Goal: Use online tool/utility

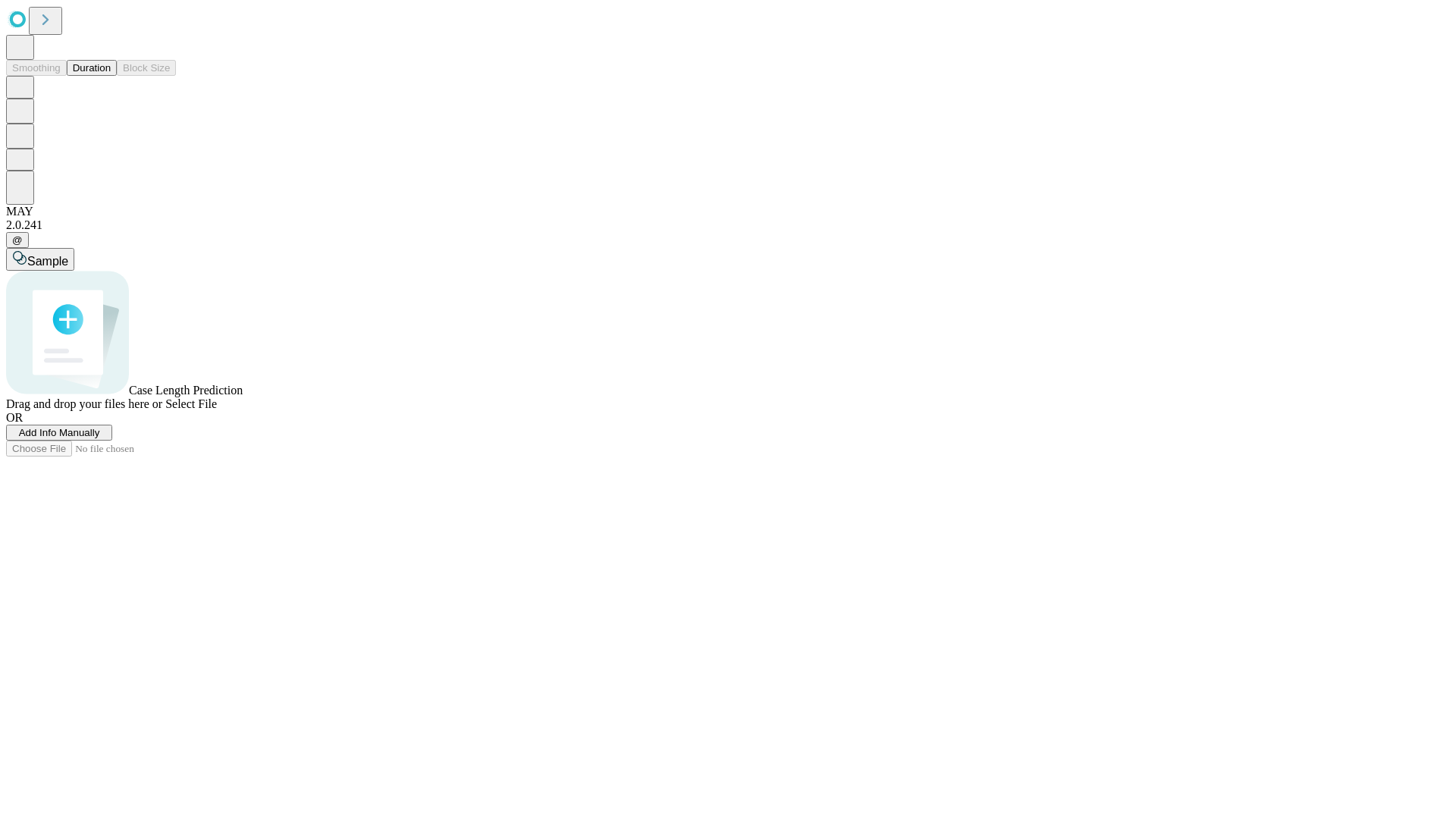
click at [111, 76] on button "Duration" at bounding box center [91, 68] width 50 height 16
click at [68, 255] on span "Sample" at bounding box center [48, 262] width 41 height 13
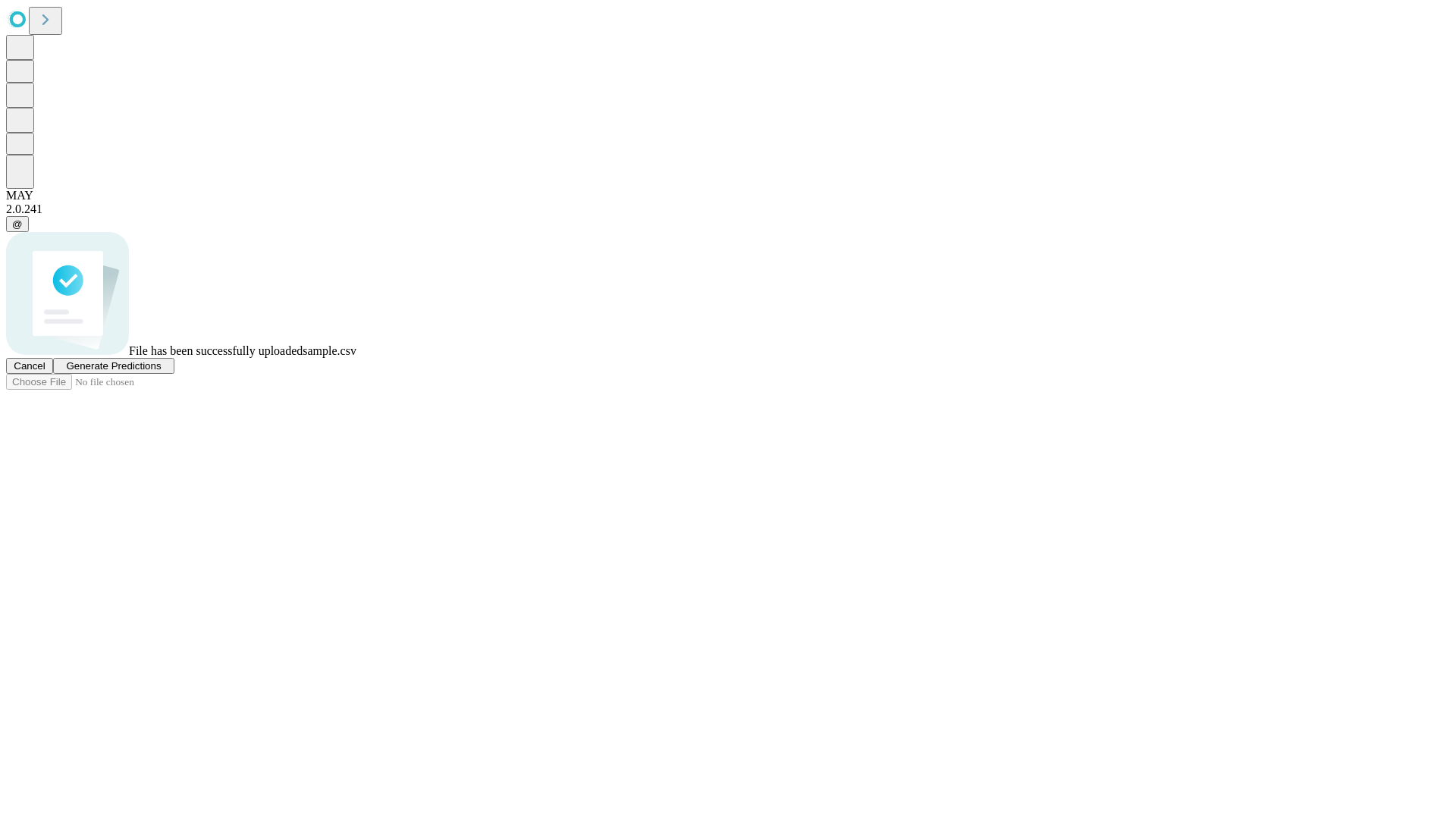
click at [160, 372] on span "Generate Predictions" at bounding box center [113, 366] width 95 height 11
